Goal: Submit feedback/report problem: Provide input to the site owners about the experience or issues

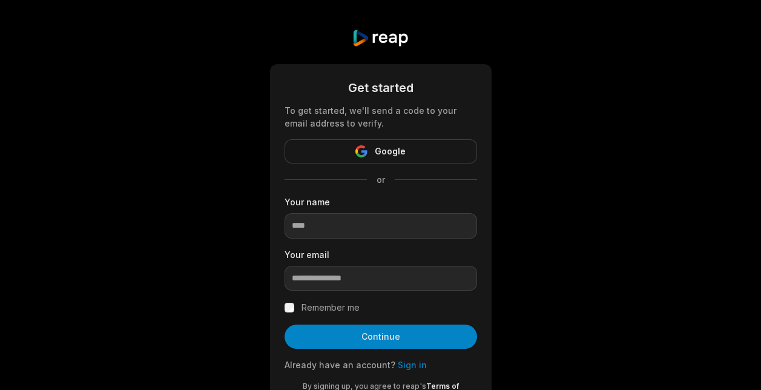
click at [579, 208] on div "Get started To get started, we'll send a code to your email address to verify. …" at bounding box center [380, 223] width 761 height 446
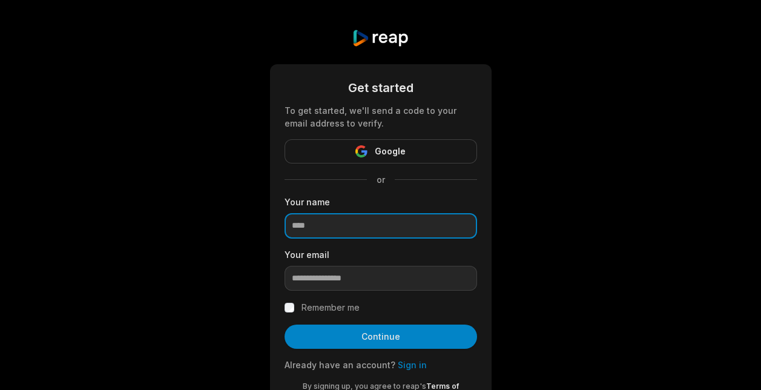
click at [446, 226] on input at bounding box center [381, 225] width 193 height 25
type input "***"
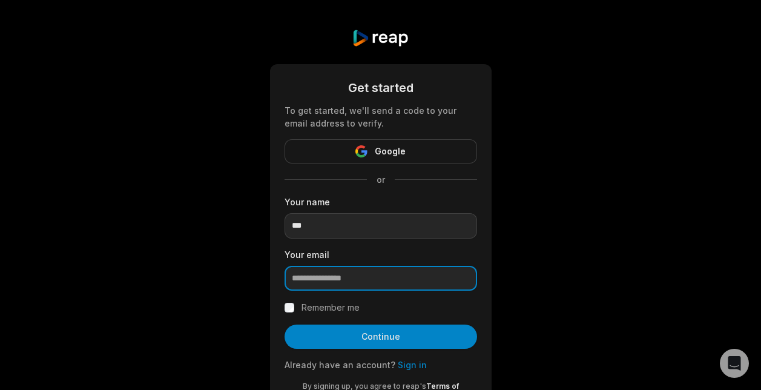
click at [365, 284] on input "email" at bounding box center [381, 278] width 193 height 25
type input "**********"
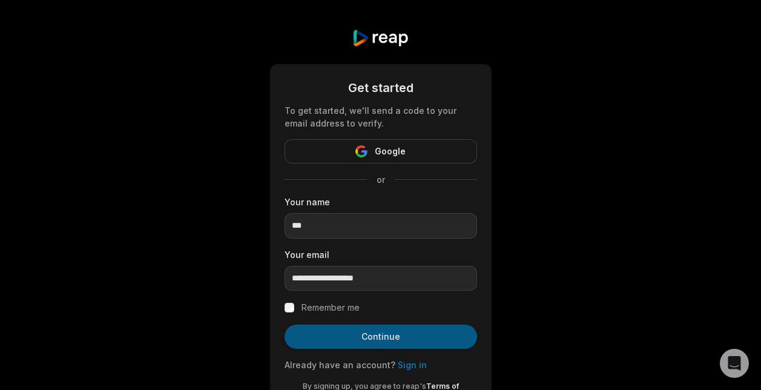
click at [375, 342] on button "Continue" at bounding box center [381, 337] width 193 height 24
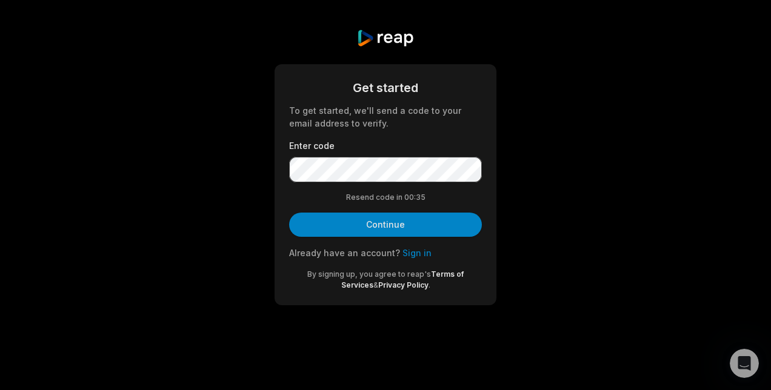
click at [414, 253] on link "Sign in" at bounding box center [416, 253] width 29 height 10
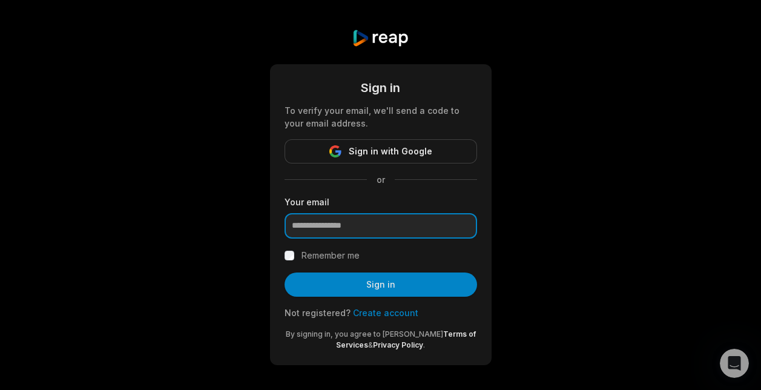
click at [399, 225] on input "email" at bounding box center [381, 225] width 193 height 25
type input "**********"
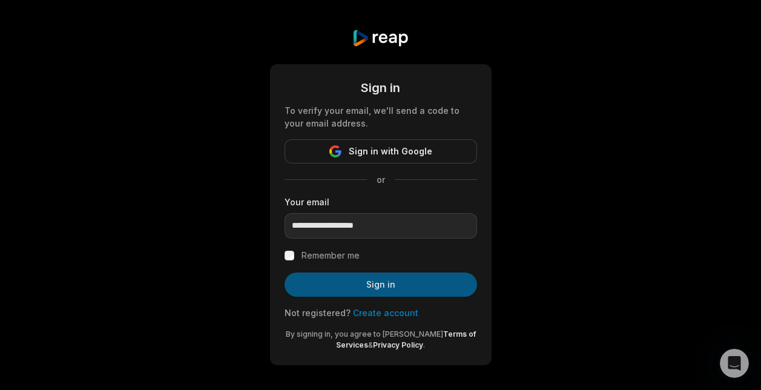
click at [382, 282] on button "Sign in" at bounding box center [381, 285] width 193 height 24
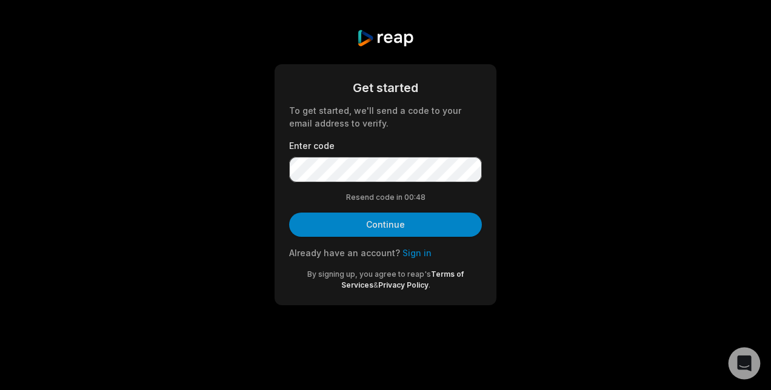
click at [746, 362] on icon "Open Intercom Messenger" at bounding box center [744, 364] width 14 height 16
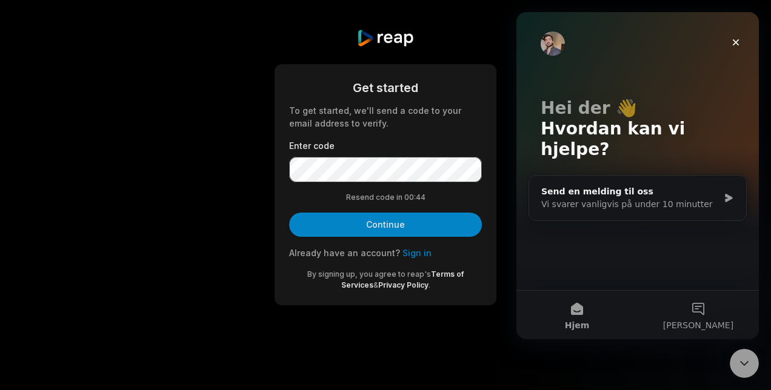
click at [707, 317] on button "[PERSON_NAME]" at bounding box center [697, 315] width 121 height 48
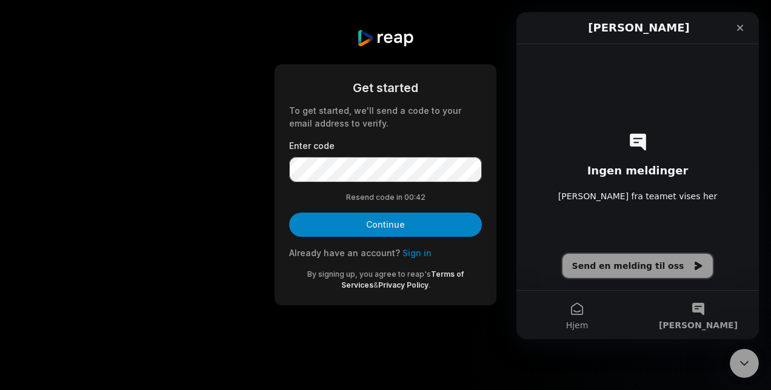
click at [667, 262] on button "Send en melding til oss" at bounding box center [637, 266] width 151 height 24
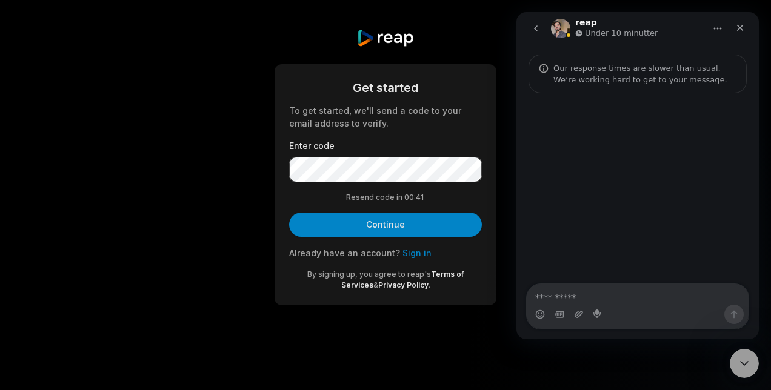
click at [642, 288] on textarea "Melding..." at bounding box center [637, 294] width 222 height 21
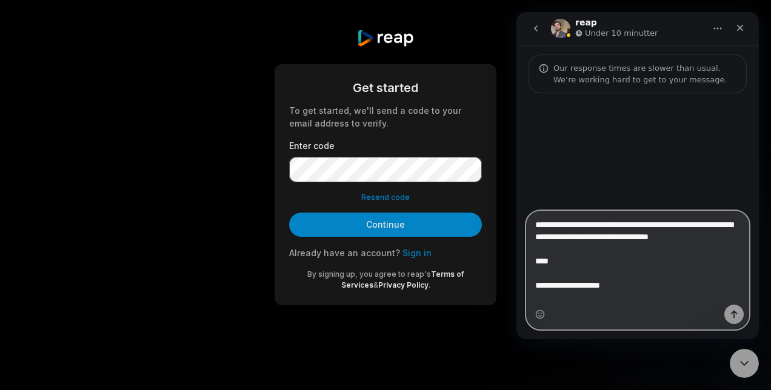
type textarea "**********"
click at [736, 312] on icon "Send en melding…" at bounding box center [734, 315] width 10 height 10
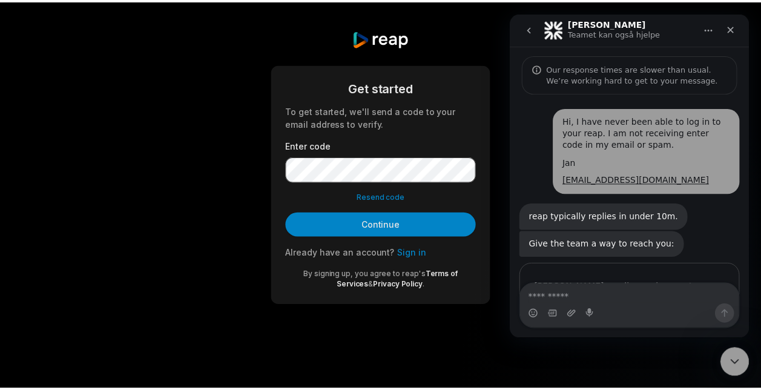
scroll to position [71, 0]
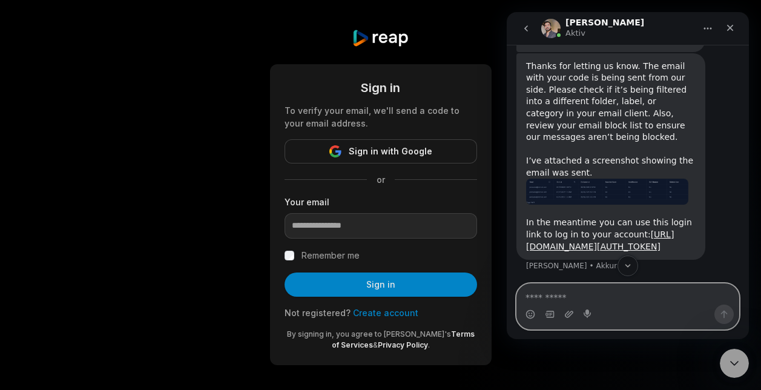
scroll to position [451, 0]
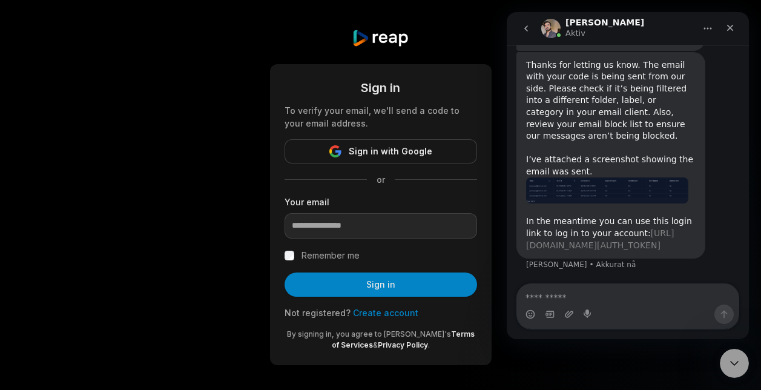
click at [602, 228] on link "[URL][DOMAIN_NAME][AUTH_TOKEN]" at bounding box center [600, 239] width 148 height 22
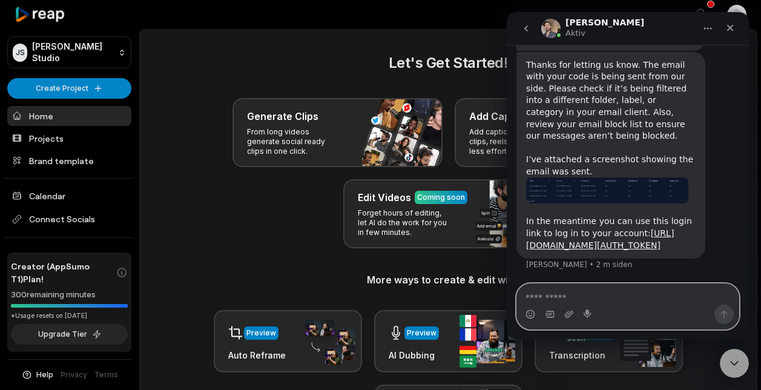
click at [585, 289] on textarea "Melding..." at bounding box center [628, 294] width 222 height 21
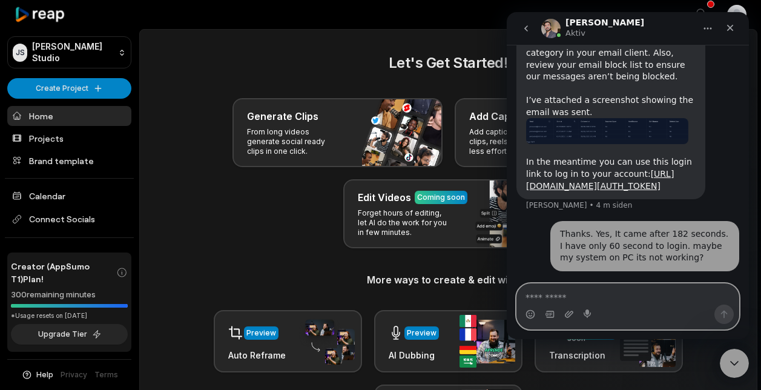
scroll to position [511, 0]
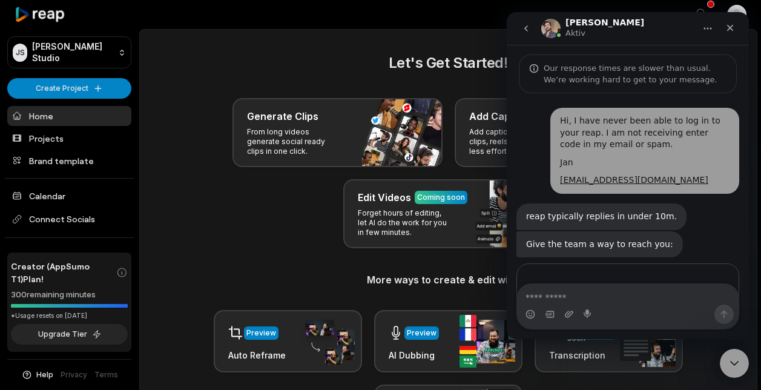
scroll to position [451, 0]
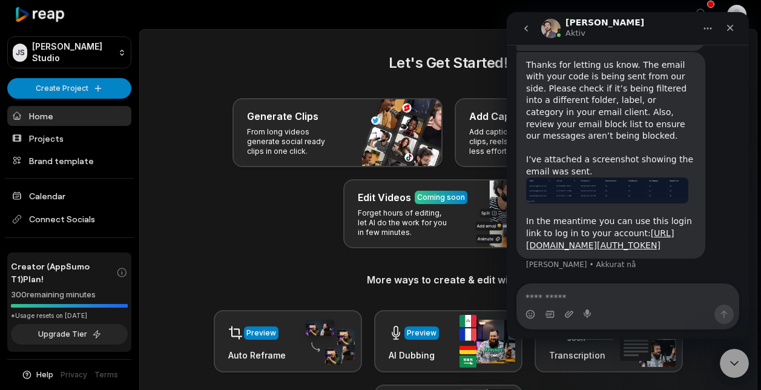
click at [595, 303] on textarea "Melding..." at bounding box center [628, 294] width 222 height 21
click at [353, 30] on main "Let's Get Started! Generate Clips From long videos generate social ready clips …" at bounding box center [448, 291] width 617 height 522
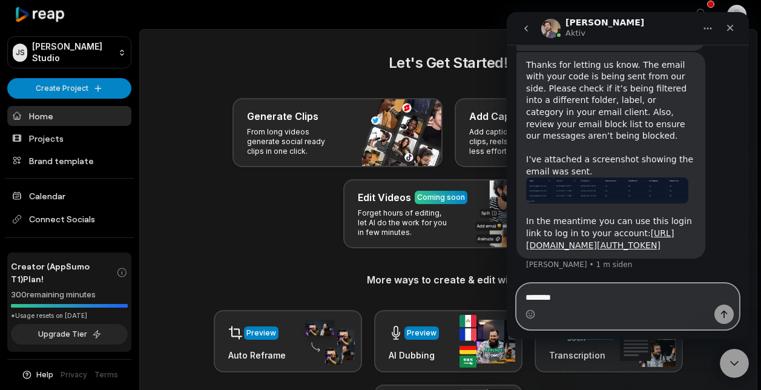
click at [579, 298] on textarea "*******" at bounding box center [628, 294] width 222 height 21
click at [621, 298] on textarea "**********" at bounding box center [628, 294] width 222 height 21
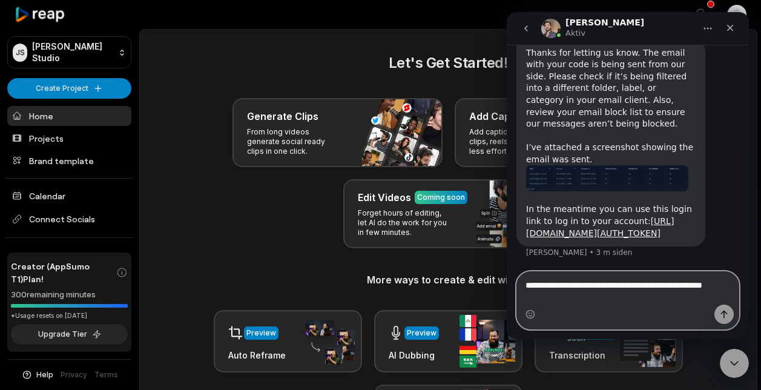
scroll to position [463, 0]
click at [666, 284] on textarea "**********" at bounding box center [628, 288] width 222 height 33
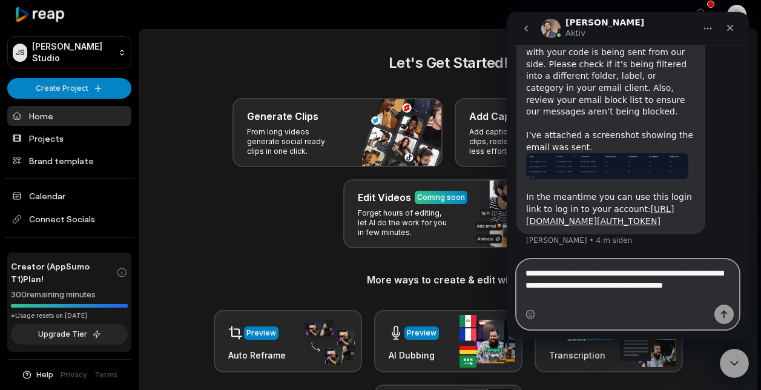
scroll to position [475, 0]
type textarea "**********"
click at [726, 310] on icon "Send en melding…" at bounding box center [725, 315] width 10 height 10
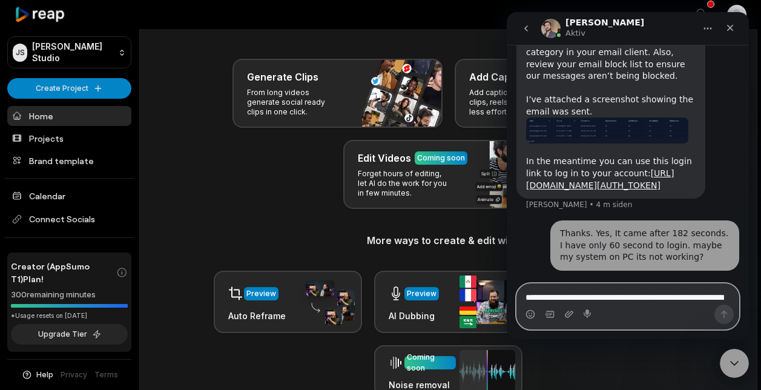
scroll to position [0, 0]
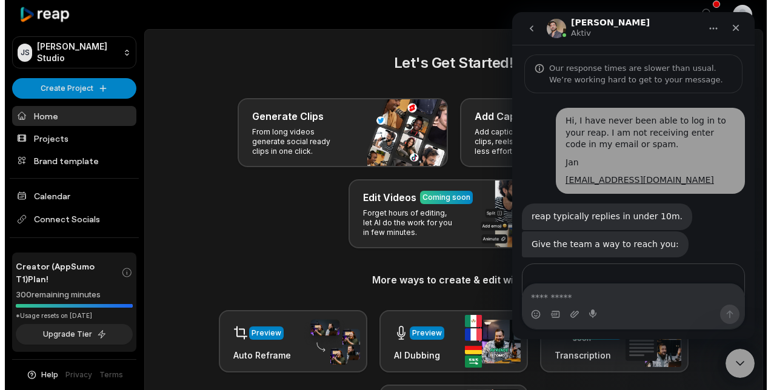
scroll to position [451, 0]
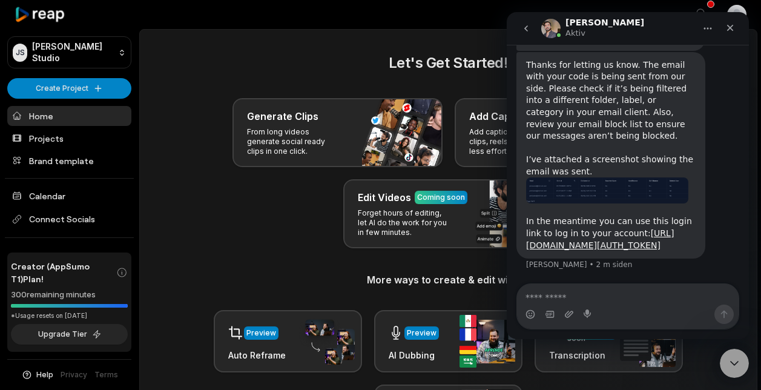
click at [192, 11] on div at bounding box center [416, 15] width 525 height 28
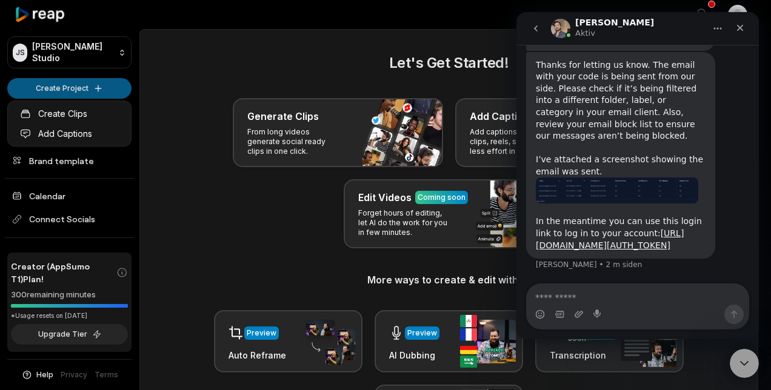
click at [68, 85] on html "JS Jahn's Studio Create Project Home Projects Brand template Calendar Connect S…" at bounding box center [385, 195] width 771 height 390
click at [65, 85] on html "JS Jahn's Studio Create Project Home Projects Brand template Calendar Connect S…" at bounding box center [385, 195] width 771 height 390
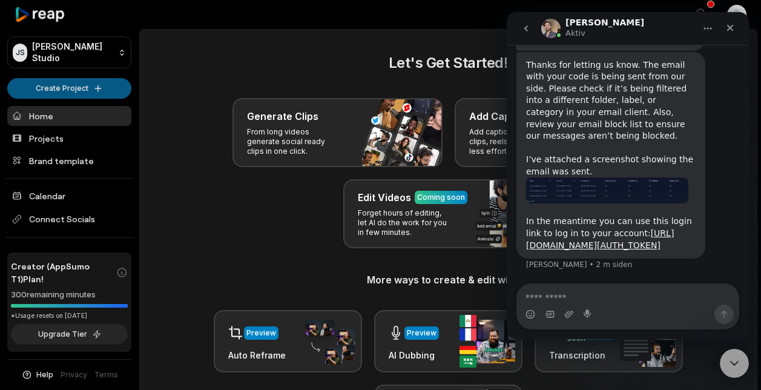
click at [59, 93] on html "JS Jahn's Studio Create Project Home Projects Brand template Calendar Connect S…" at bounding box center [380, 195] width 761 height 390
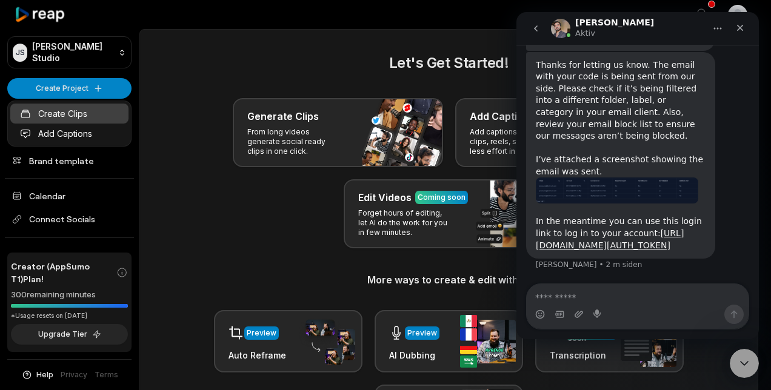
click at [48, 113] on link "Create Clips" at bounding box center [69, 114] width 118 height 20
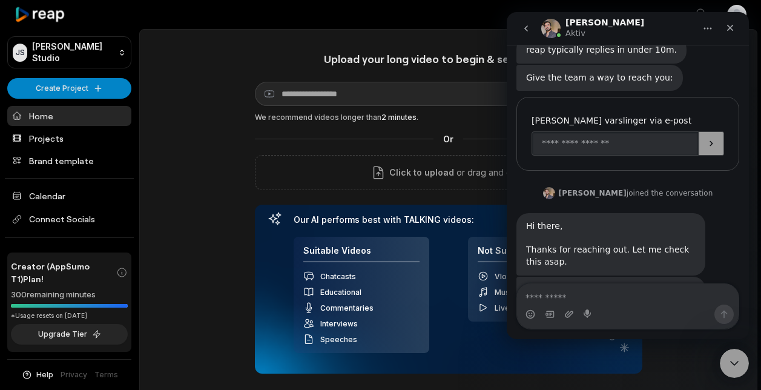
scroll to position [451, 0]
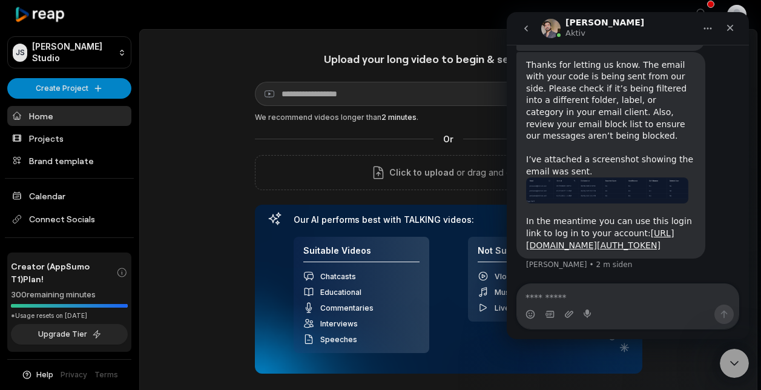
click at [205, 90] on div "Upload your long video to begin & see the magic! YouTube link Get Clips We reco…" at bounding box center [448, 258] width 617 height 413
click at [285, 29] on div "Open sidebar View notifications Open user menu Upload your long video to begin …" at bounding box center [380, 264] width 761 height 528
click at [202, 136] on div "Upload your long video to begin & see the magic! YouTube link Get Clips We reco…" at bounding box center [448, 258] width 617 height 413
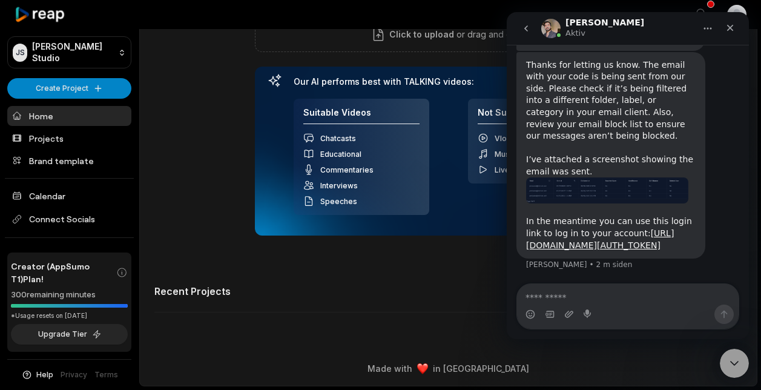
scroll to position [0, 0]
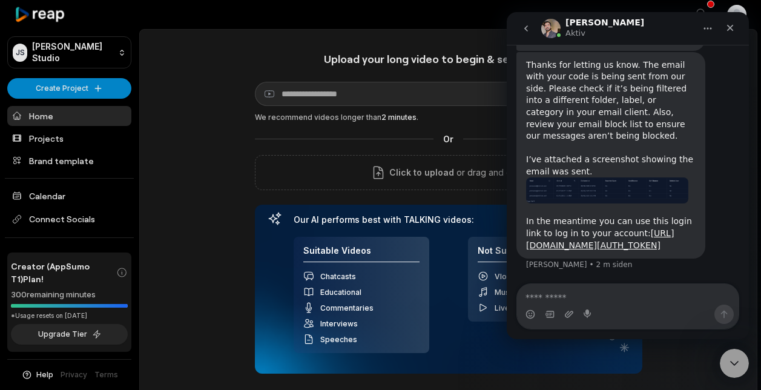
click at [531, 25] on icon "go back" at bounding box center [527, 29] width 10 height 10
